Goal: Transaction & Acquisition: Purchase product/service

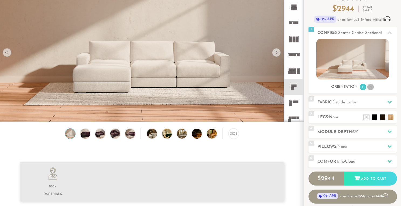
scroll to position [50, 0]
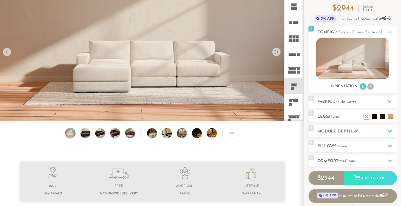
click at [276, 53] on div at bounding box center [276, 52] width 9 height 9
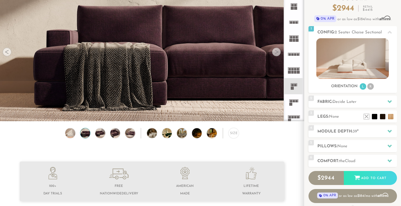
click at [276, 53] on div at bounding box center [276, 52] width 9 height 9
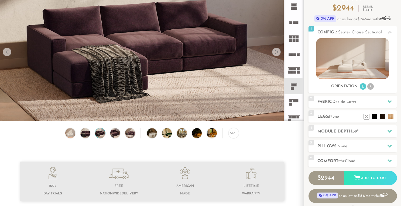
click at [276, 53] on div at bounding box center [276, 52] width 9 height 9
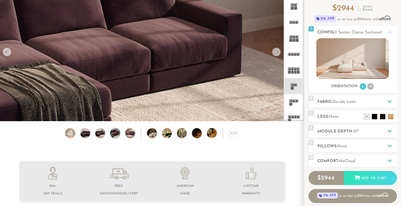
click at [276, 53] on div at bounding box center [276, 52] width 9 height 9
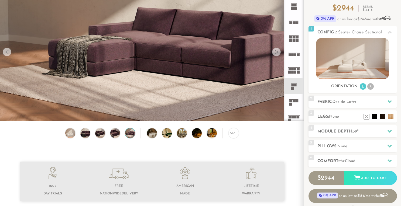
click at [276, 53] on div at bounding box center [276, 52] width 9 height 9
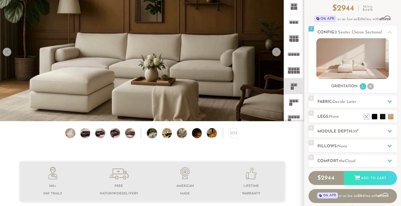
click at [276, 53] on div at bounding box center [276, 52] width 9 height 9
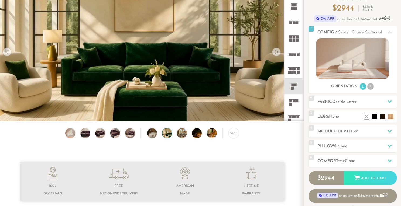
click at [276, 53] on div at bounding box center [276, 52] width 9 height 9
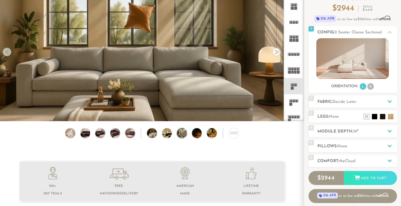
click at [276, 53] on div at bounding box center [276, 52] width 9 height 9
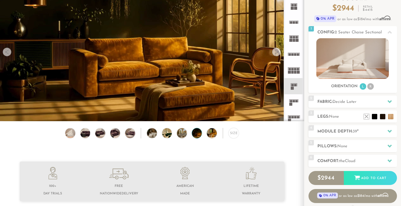
click at [276, 53] on div at bounding box center [276, 52] width 9 height 9
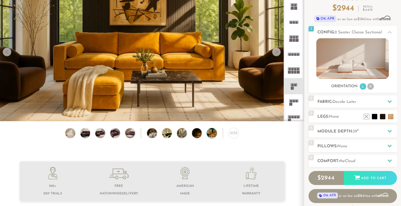
click at [276, 53] on div at bounding box center [276, 52] width 9 height 9
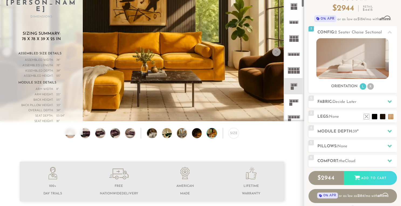
click at [292, 40] on rect at bounding box center [291, 40] width 3 height 3
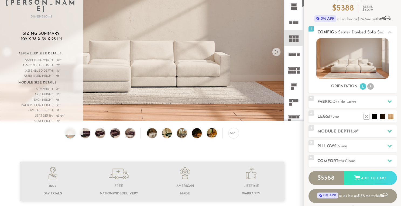
click at [351, 70] on img at bounding box center [353, 58] width 73 height 41
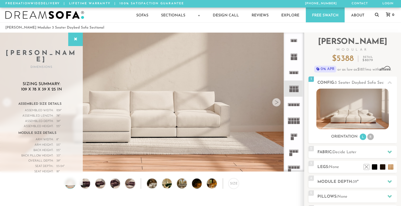
click at [374, 16] on div "Sofas Sofas Sofa Sleepers Modular Sofas Sectionals Sectionals Sectional Sleeper…" at bounding box center [200, 15] width 401 height 15
click at [376, 15] on icon at bounding box center [377, 14] width 4 height 4
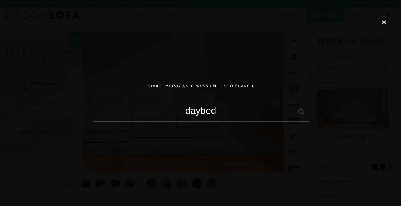
type input "daybed"
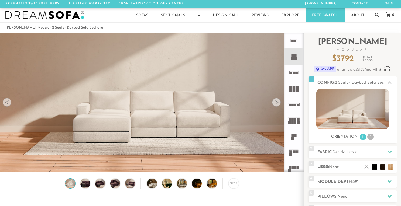
click at [279, 104] on div at bounding box center [276, 102] width 9 height 9
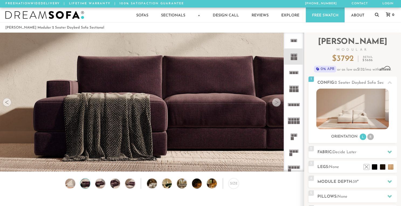
click at [279, 104] on div at bounding box center [276, 102] width 9 height 9
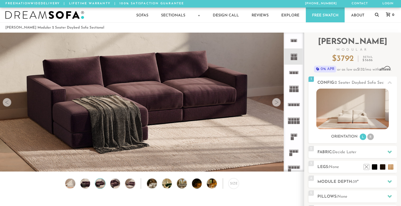
click at [279, 104] on div at bounding box center [276, 102] width 9 height 9
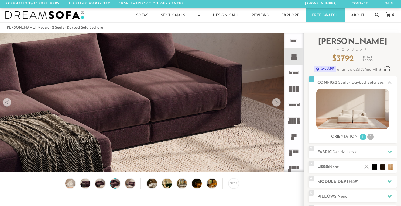
click at [279, 104] on div at bounding box center [276, 102] width 9 height 9
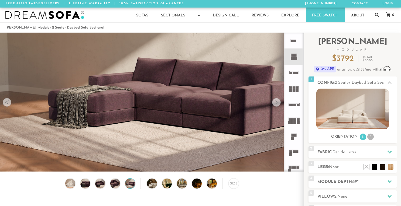
click at [279, 104] on div at bounding box center [276, 102] width 9 height 9
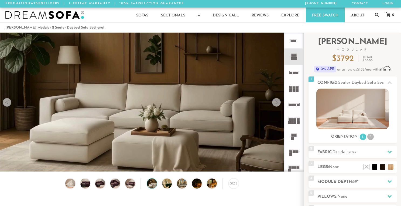
click at [279, 104] on div at bounding box center [276, 102] width 9 height 9
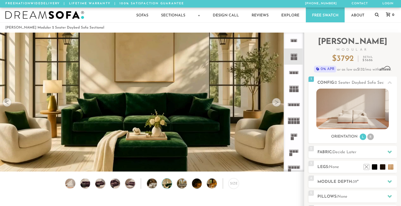
click at [279, 104] on div at bounding box center [276, 102] width 9 height 9
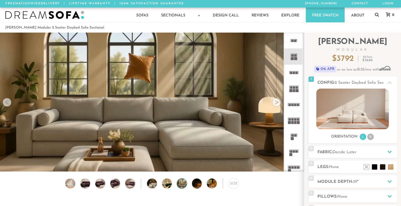
click at [279, 104] on div at bounding box center [276, 102] width 9 height 9
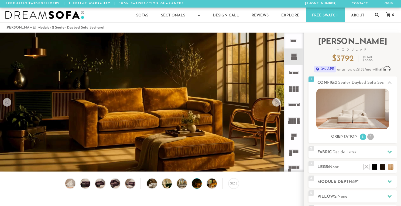
click at [279, 104] on div at bounding box center [276, 102] width 9 height 9
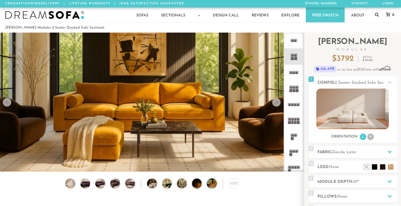
click at [279, 104] on div at bounding box center [276, 102] width 9 height 9
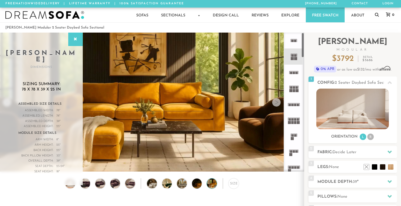
click at [295, 85] on icon at bounding box center [294, 89] width 16 height 16
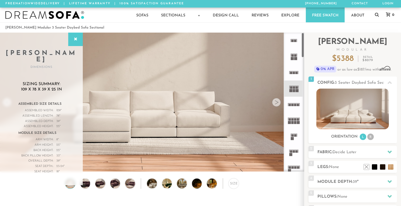
click at [291, 120] on icon at bounding box center [294, 121] width 16 height 16
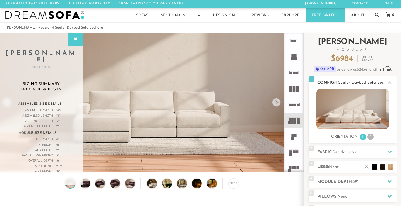
click at [354, 109] on img at bounding box center [353, 109] width 73 height 41
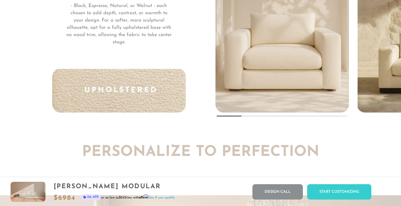
scroll to position [4075, 0]
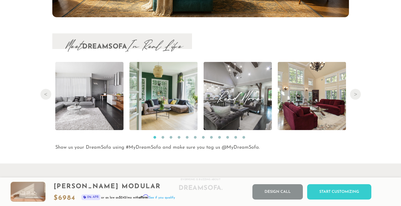
scroll to position [5514, 0]
click at [185, 111] on img at bounding box center [164, 96] width 68 height 68
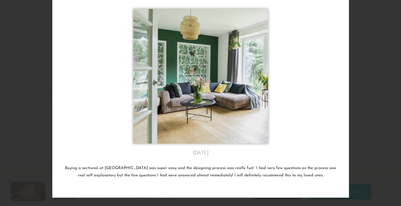
scroll to position [51, 0]
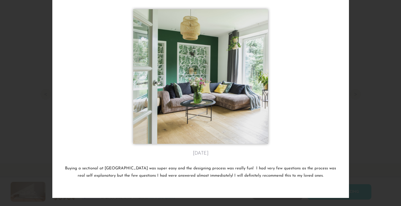
click at [226, 118] on img at bounding box center [200, 76] width 135 height 135
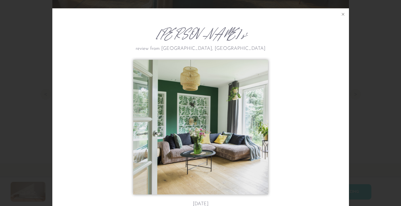
scroll to position [0, 0]
click at [343, 13] on icon at bounding box center [343, 14] width 6 height 6
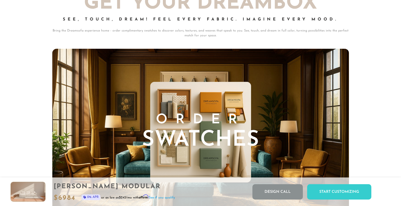
scroll to position [5314, 0]
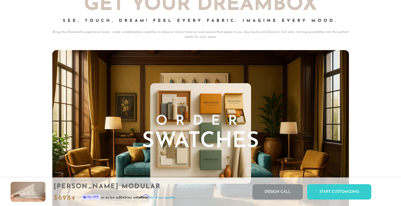
click at [211, 135] on span "Swatches" at bounding box center [200, 142] width 117 height 22
